Goal: Entertainment & Leisure: Consume media (video, audio)

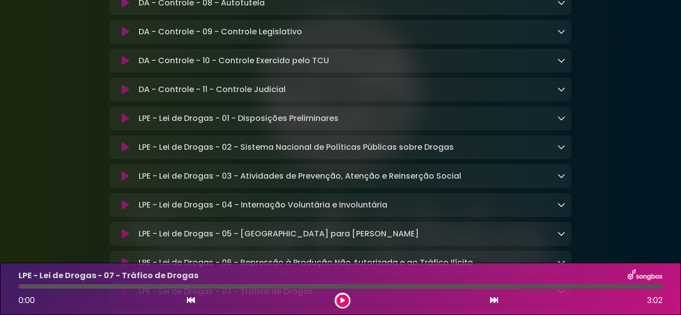
scroll to position [2440, 0]
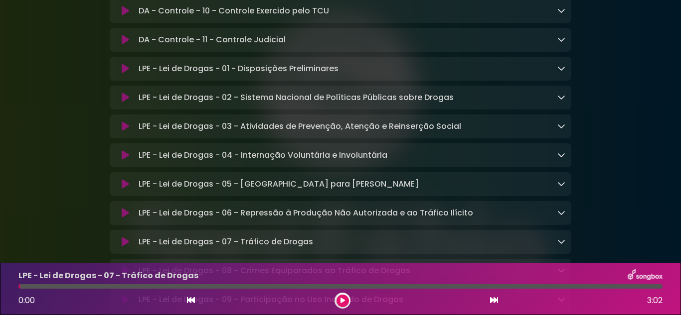
click at [127, 74] on icon at bounding box center [125, 69] width 7 height 10
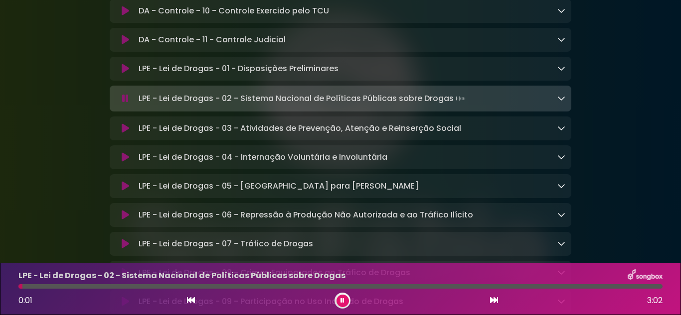
click at [338, 302] on button at bounding box center [342, 301] width 12 height 12
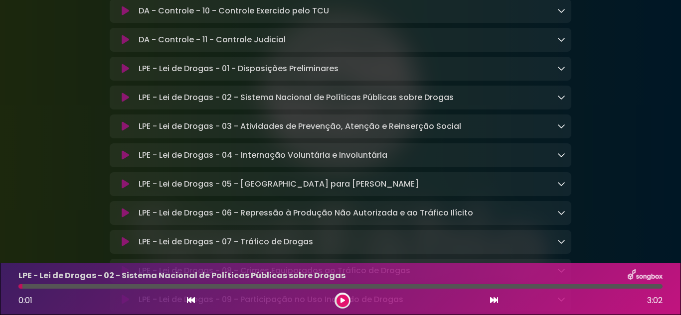
click at [562, 72] on icon at bounding box center [561, 68] width 8 height 8
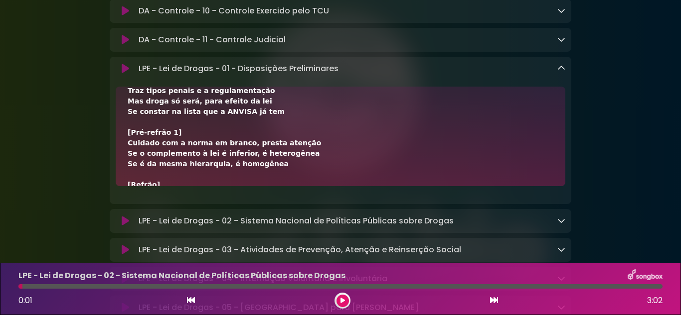
scroll to position [0, 0]
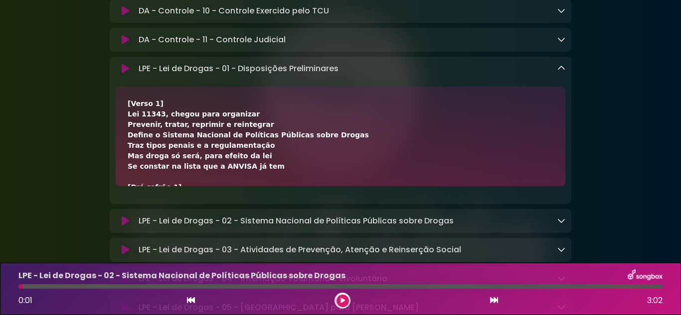
click at [123, 74] on icon at bounding box center [125, 69] width 7 height 10
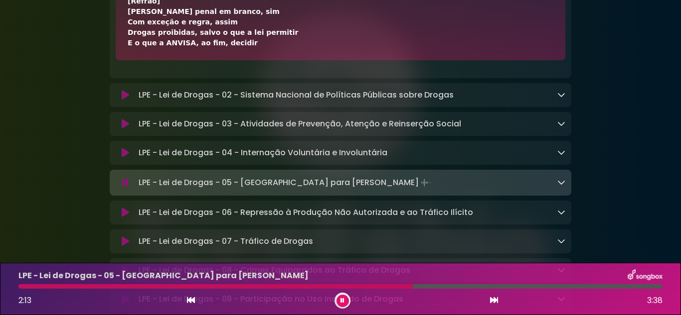
scroll to position [2590, 0]
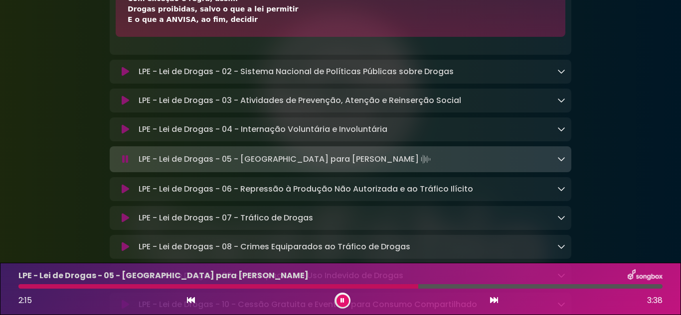
click at [561, 75] on icon at bounding box center [561, 71] width 8 height 8
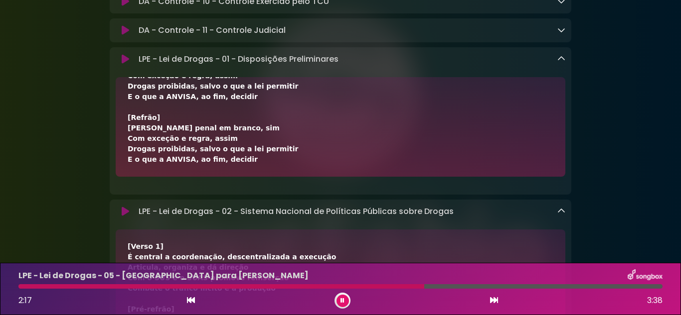
scroll to position [2440, 0]
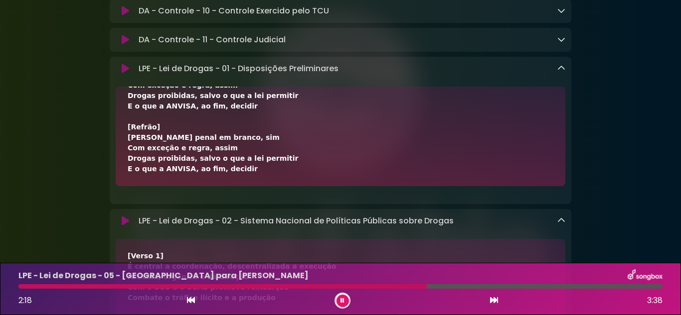
click at [566, 75] on div "LPE - Lei de Drogas - 01 - Disposições Preliminares Loading Track..." at bounding box center [340, 69] width 461 height 12
click at [560, 72] on icon at bounding box center [561, 68] width 8 height 8
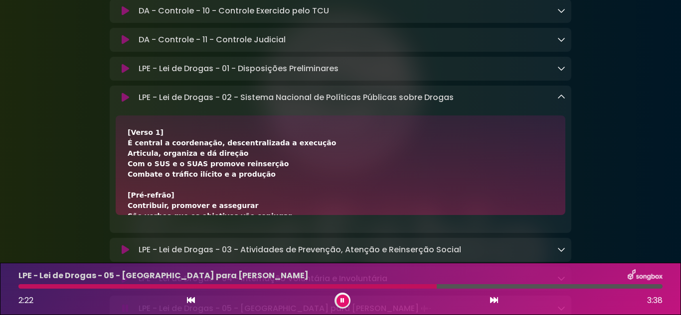
click at [343, 303] on icon at bounding box center [342, 300] width 5 height 6
click at [343, 303] on icon at bounding box center [342, 301] width 4 height 6
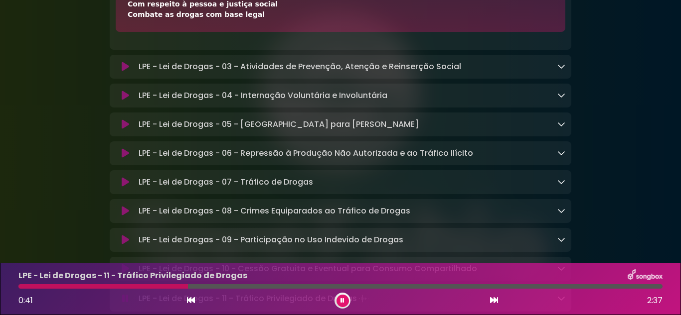
scroll to position [2640, 0]
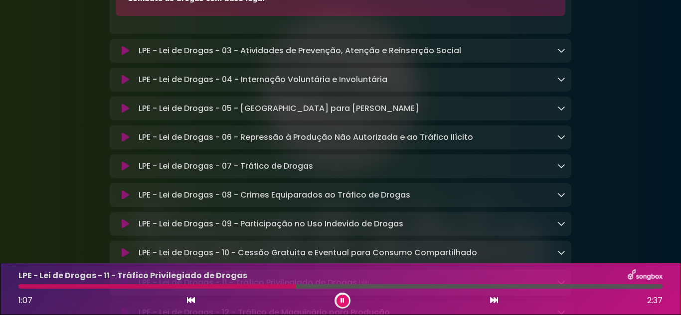
click at [562, 54] on icon at bounding box center [561, 50] width 8 height 8
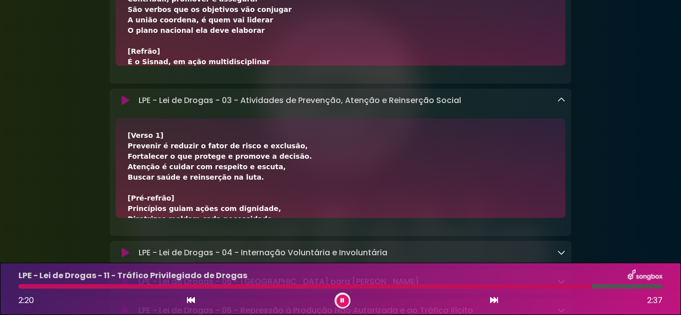
scroll to position [2490, 0]
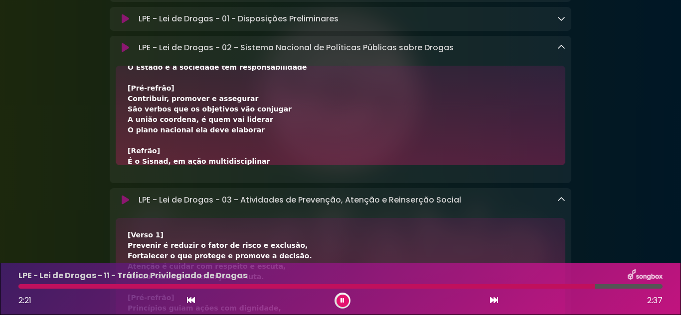
click at [557, 54] on div "LPE - Lei de Drogas - 02 - Sistema Nacional de Políticas Públicas sobre Drogas …" at bounding box center [350, 48] width 431 height 12
click at [561, 51] on icon at bounding box center [561, 47] width 8 height 8
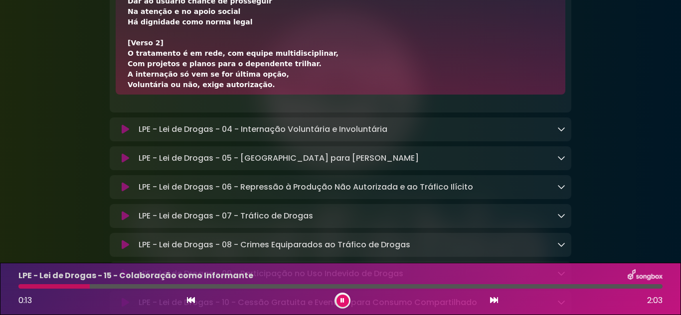
scroll to position [149, 0]
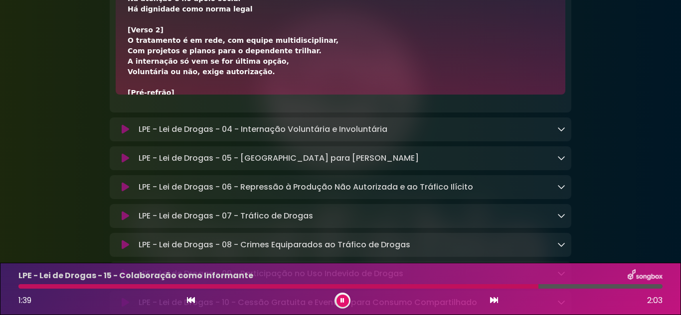
click at [341, 299] on icon at bounding box center [342, 300] width 5 height 6
